Goal: Transaction & Acquisition: Purchase product/service

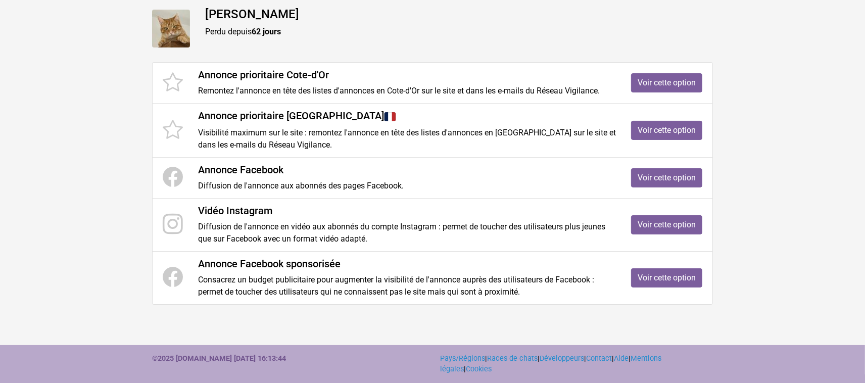
scroll to position [273, 0]
click at [654, 268] on link "Voir cette option" at bounding box center [666, 277] width 71 height 19
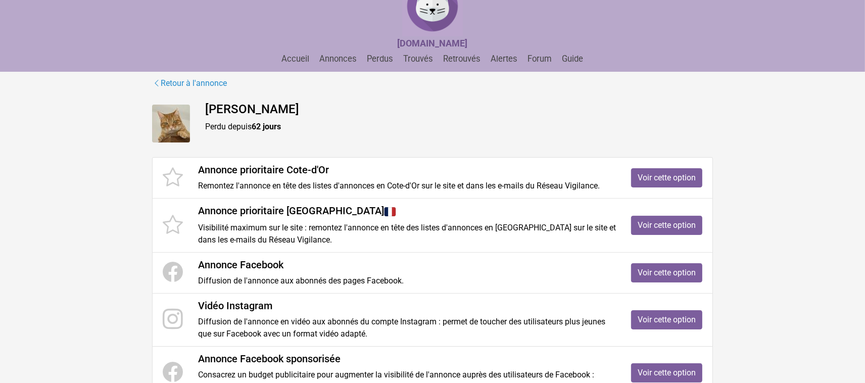
scroll to position [0, 0]
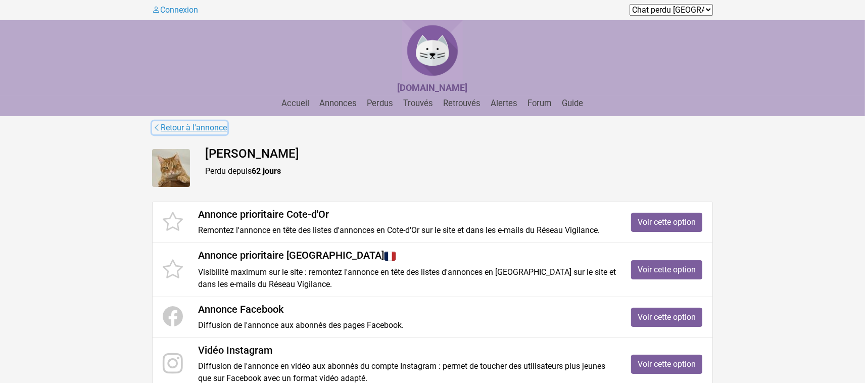
click at [160, 132] on icon at bounding box center [157, 128] width 8 height 10
